Goal: Task Accomplishment & Management: Manage account settings

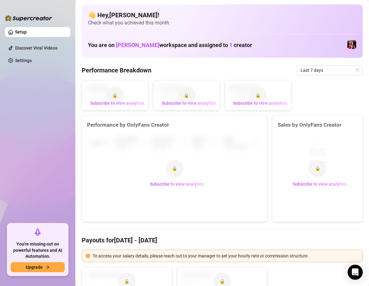
click at [62, 153] on ul "Setup Discover Viral Videos Settings" at bounding box center [37, 123] width 65 height 197
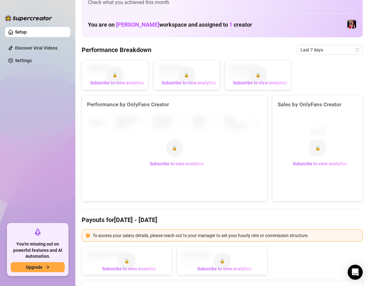
scroll to position [31, 0]
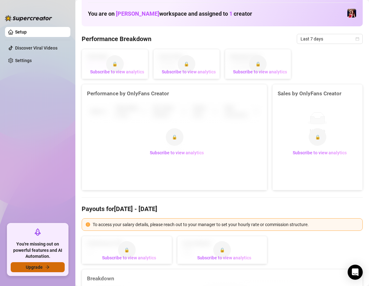
click at [45, 272] on button "Upgrade" at bounding box center [38, 268] width 54 height 10
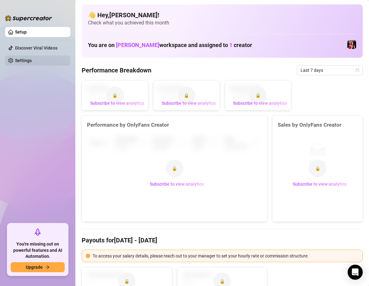
click at [32, 58] on link "Settings" at bounding box center [23, 60] width 17 height 5
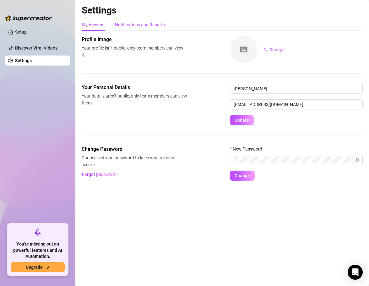
click at [148, 25] on div "Notifications and Reports" at bounding box center [140, 24] width 50 height 7
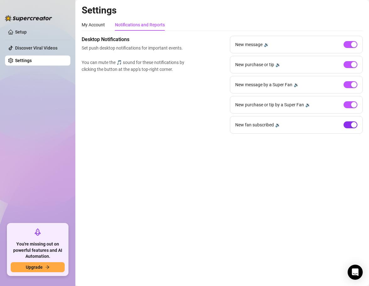
click at [349, 125] on span "button" at bounding box center [351, 125] width 14 height 7
click at [353, 109] on div "New purchase or tip by a Super Fan 🔉" at bounding box center [296, 105] width 133 height 18
click at [353, 104] on div "button" at bounding box center [354, 105] width 6 height 6
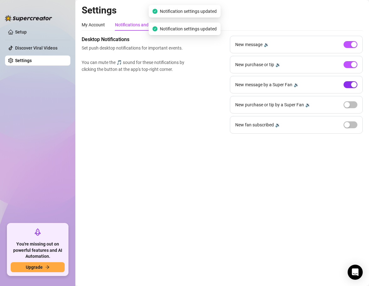
click at [354, 86] on div "button" at bounding box center [354, 85] width 6 height 6
click at [356, 68] on div "New purchase or tip 🔉" at bounding box center [296, 65] width 133 height 18
click at [354, 46] on div "button" at bounding box center [354, 45] width 6 height 6
click at [352, 63] on div "button" at bounding box center [354, 65] width 6 height 6
